Goal: Complete application form

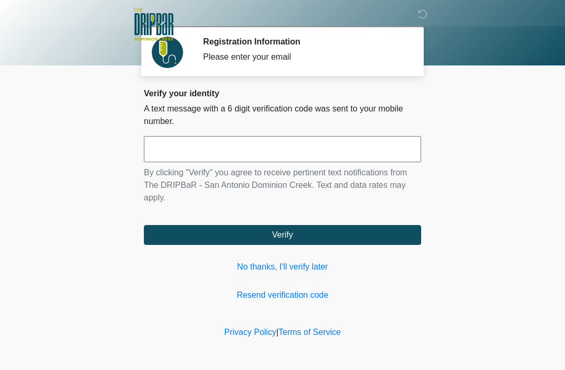
click at [319, 269] on link "No thanks, I'll verify later" at bounding box center [282, 267] width 277 height 13
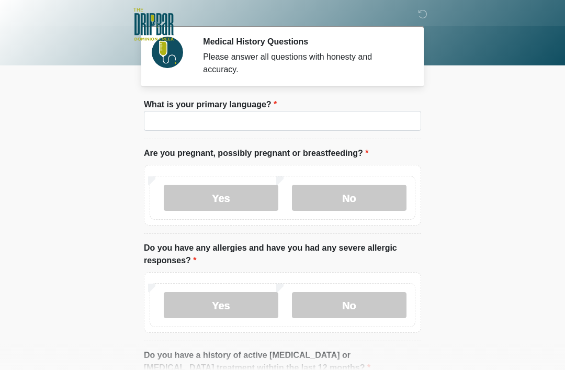
click at [339, 109] on li "What is your primary language? What is your primary language?" at bounding box center [282, 118] width 277 height 41
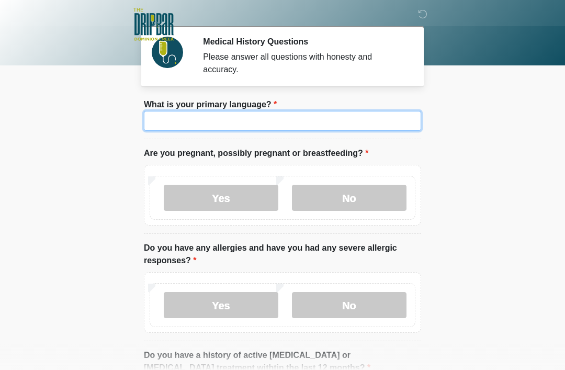
click at [372, 117] on input "What is your primary language?" at bounding box center [282, 121] width 277 height 20
type input "*"
type input "*******"
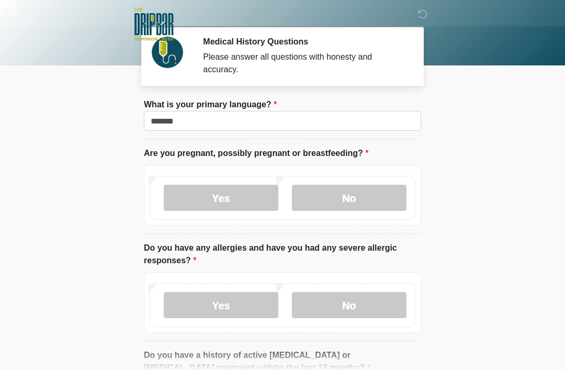
click at [485, 118] on body "‎ ‎ ‎ ‎ Medical History Questions Please answer all questions with honesty and …" at bounding box center [282, 185] width 565 height 370
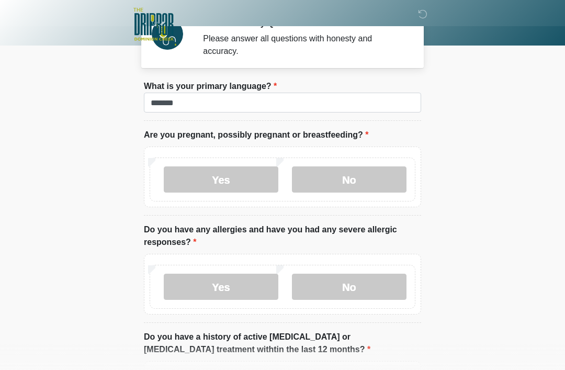
scroll to position [20, 0]
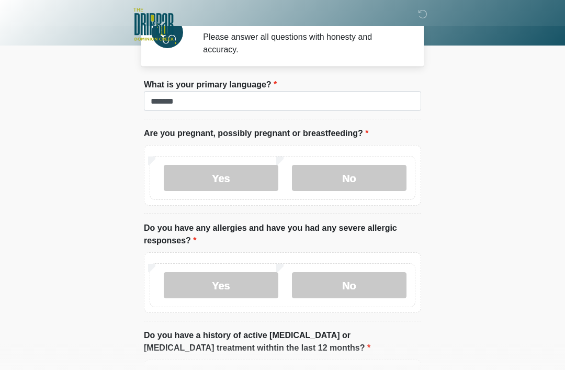
click at [364, 190] on label "No" at bounding box center [349, 178] width 115 height 26
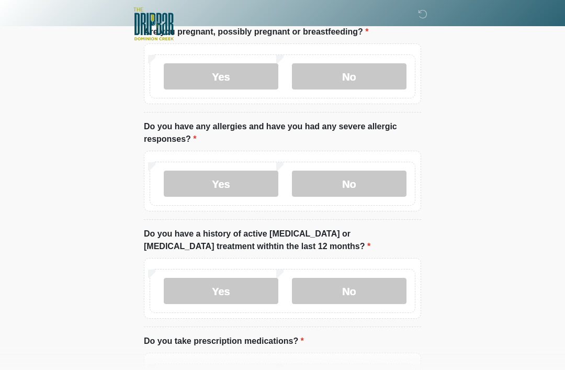
scroll to position [148, 0]
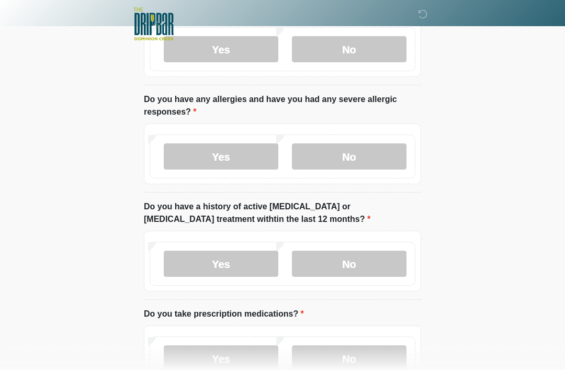
click at [252, 157] on label "Yes" at bounding box center [221, 157] width 115 height 26
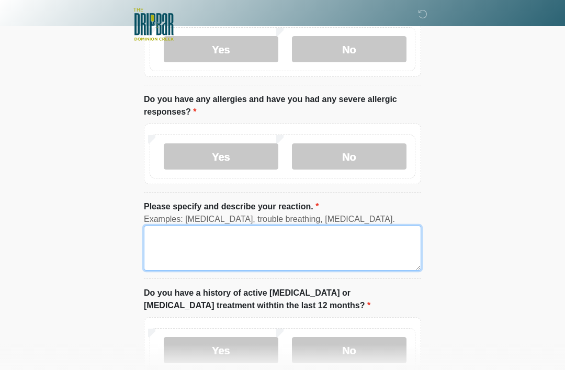
click at [271, 247] on textarea "Please specify and describe your reaction." at bounding box center [282, 248] width 277 height 45
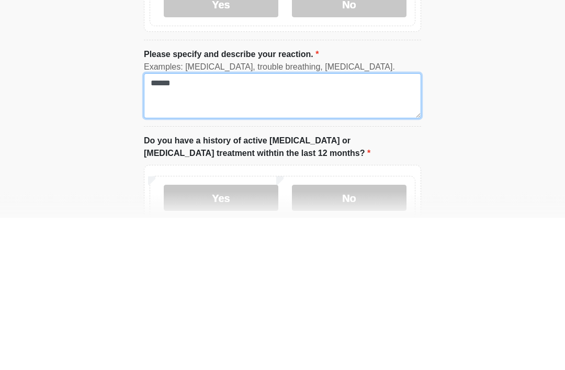
type textarea "*****"
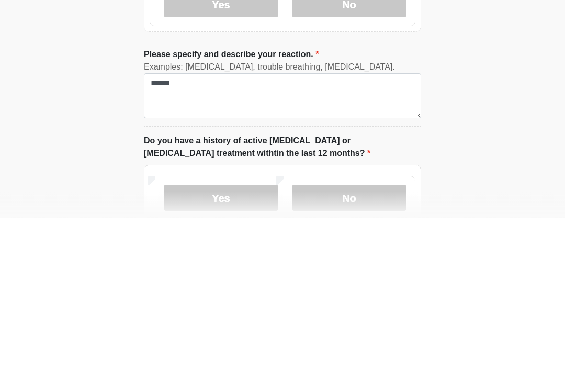
click at [502, 119] on html "‎ ‎ ‎ ‎ Medical History Questions Please answer all questions with honesty and …" at bounding box center [282, 37] width 565 height 370
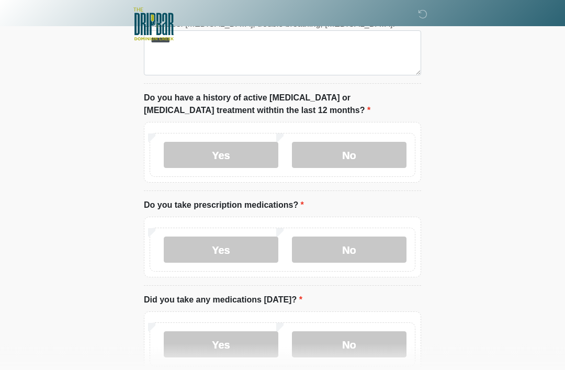
scroll to position [345, 0]
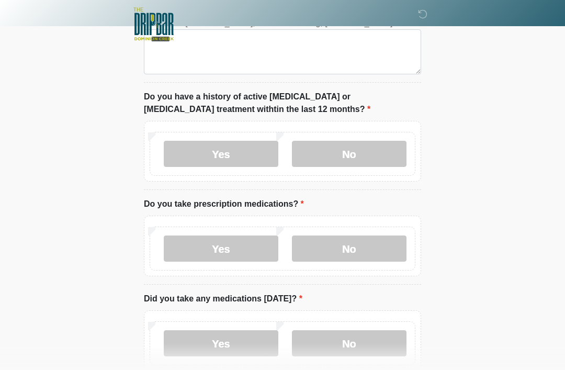
click at [240, 147] on label "Yes" at bounding box center [221, 154] width 115 height 26
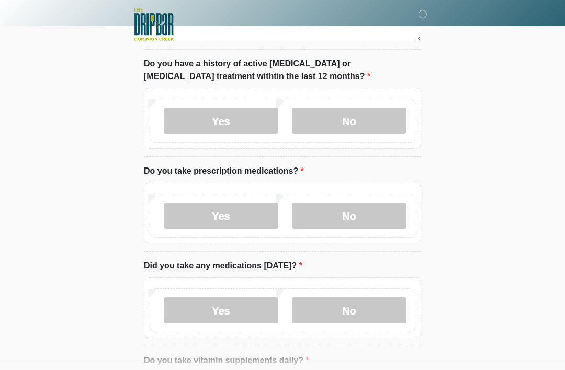
scroll to position [379, 0]
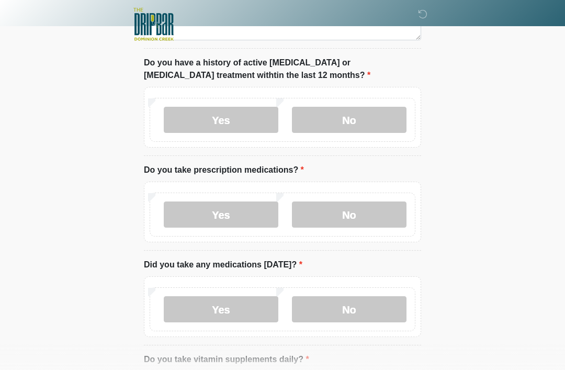
click at [375, 213] on label "No" at bounding box center [349, 215] width 115 height 26
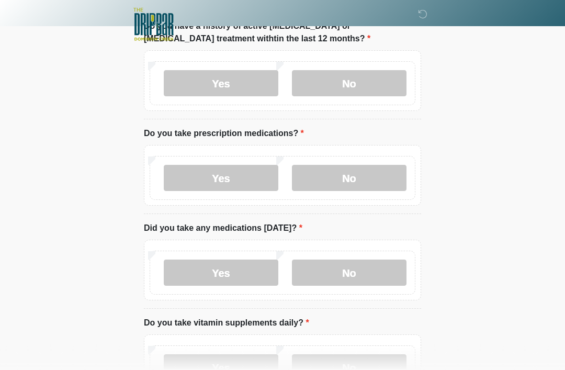
scroll to position [459, 0]
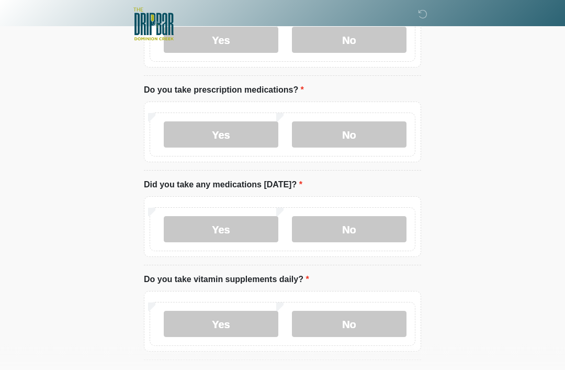
click at [353, 231] on label "No" at bounding box center [349, 230] width 115 height 26
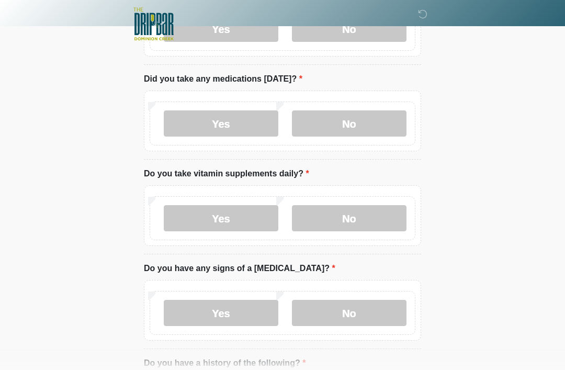
scroll to position [565, 0]
click at [242, 213] on label "Yes" at bounding box center [221, 218] width 115 height 26
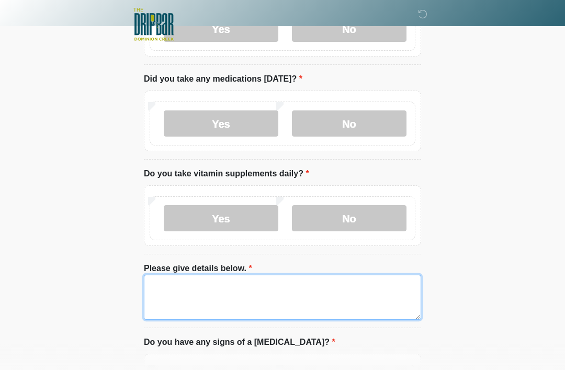
click at [328, 288] on textarea "Please give details below." at bounding box center [282, 297] width 277 height 45
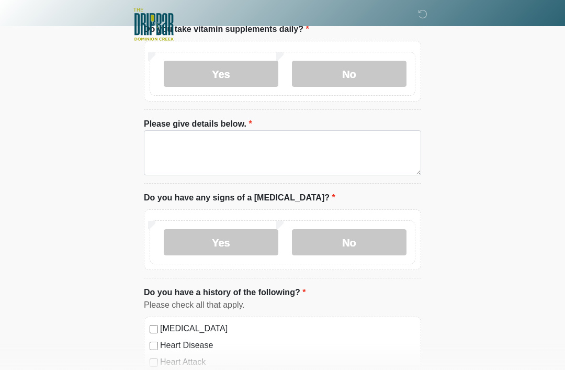
scroll to position [703, 0]
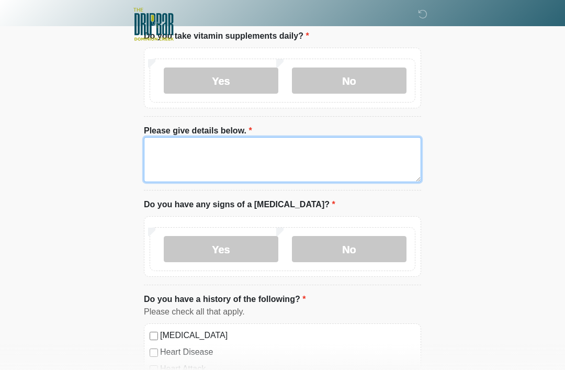
click at [382, 165] on textarea "Please give details below." at bounding box center [282, 159] width 277 height 45
click at [309, 161] on textarea "Please give details below." at bounding box center [282, 159] width 277 height 45
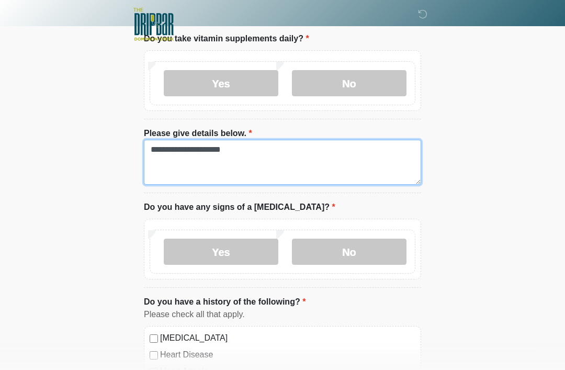
type textarea "**********"
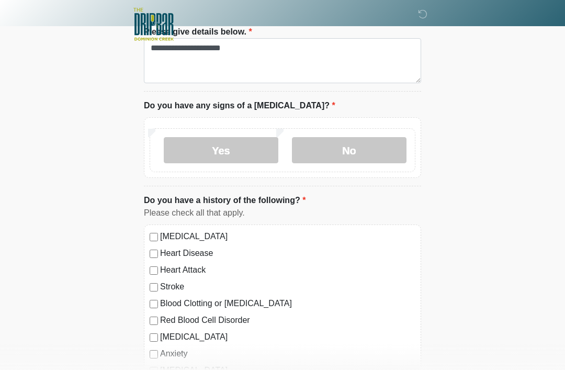
scroll to position [802, 0]
click at [365, 149] on label "No" at bounding box center [349, 150] width 115 height 26
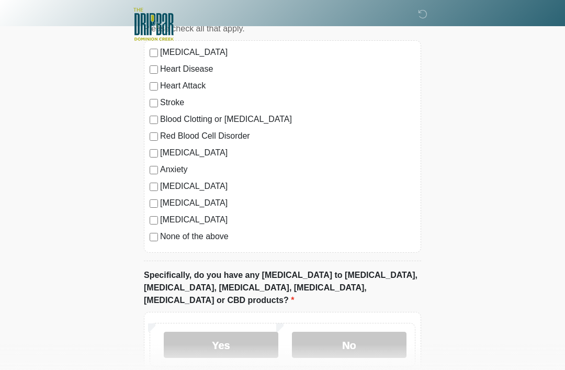
scroll to position [1032, 0]
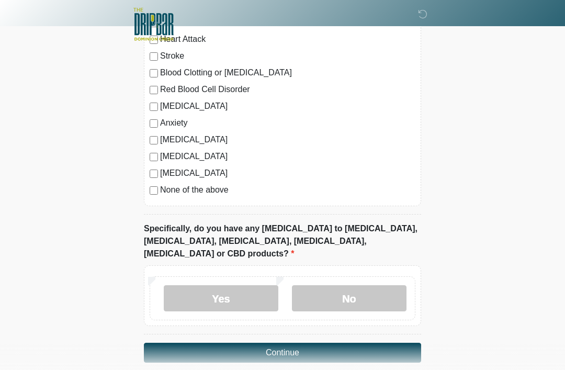
click at [369, 286] on label "No" at bounding box center [349, 298] width 115 height 26
click at [371, 343] on button "Continue" at bounding box center [282, 353] width 277 height 20
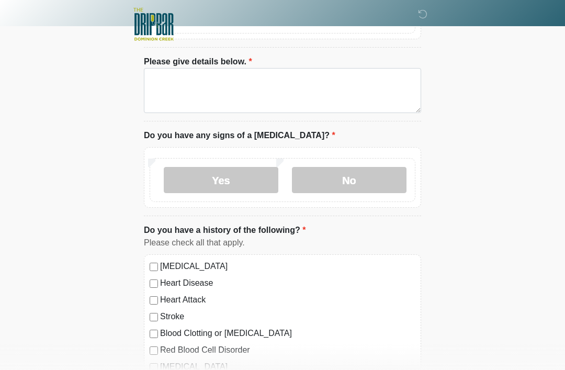
scroll to position [0, 0]
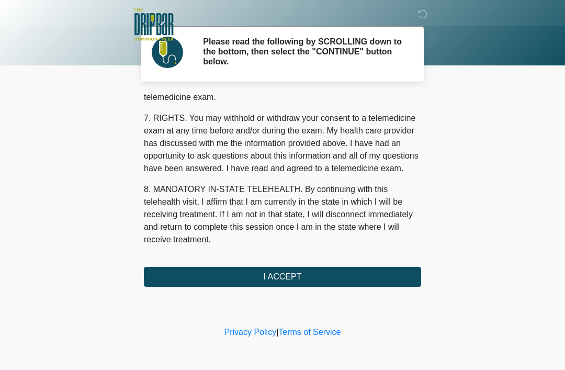
click at [320, 280] on button "I ACCEPT" at bounding box center [282, 277] width 277 height 20
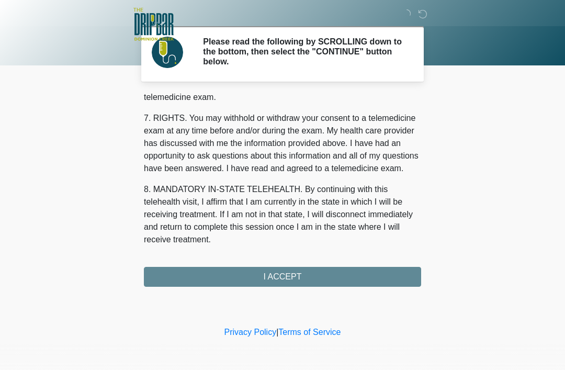
scroll to position [462, 0]
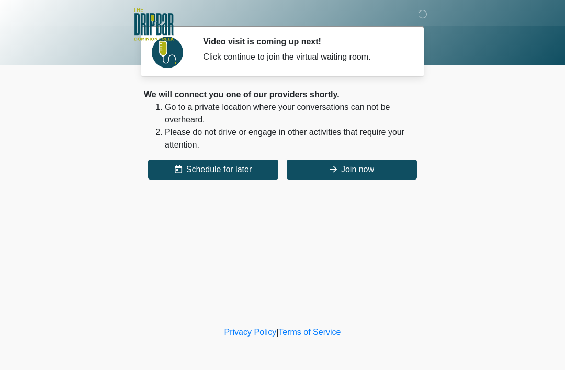
click at [396, 176] on button "Join now" at bounding box center [352, 170] width 130 height 20
